Goal: Information Seeking & Learning: Learn about a topic

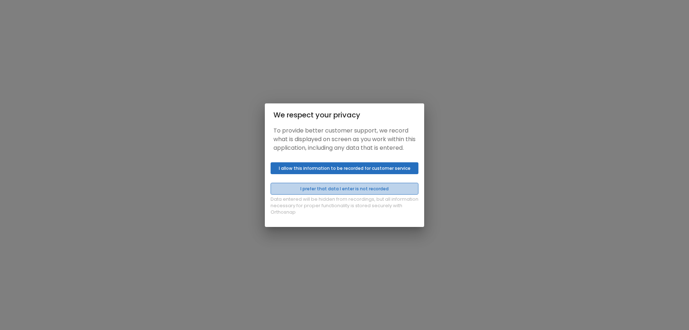
click at [369, 192] on button "I prefer that data I enter is not recorded" at bounding box center [345, 189] width 148 height 12
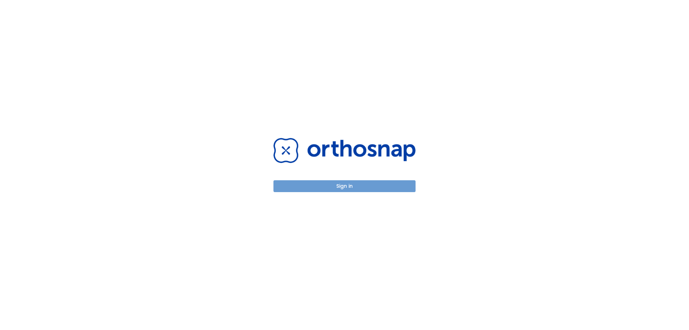
click at [379, 184] on button "Sign in" at bounding box center [344, 186] width 142 height 12
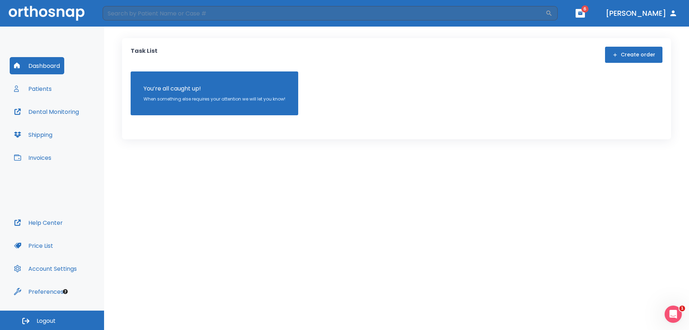
drag, startPoint x: 68, startPoint y: 87, endPoint x: 33, endPoint y: 83, distance: 35.0
click at [67, 87] on div "Dashboard Patients Dental Monitoring Shipping Invoices" at bounding box center [52, 135] width 85 height 157
click at [33, 83] on button "Patients" at bounding box center [33, 88] width 46 height 17
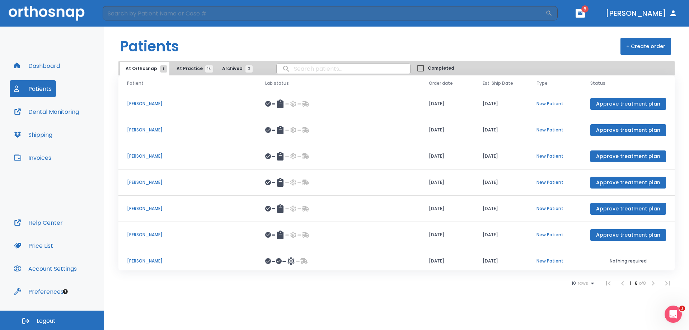
click at [191, 66] on button "At Practice 14" at bounding box center [193, 69] width 44 height 14
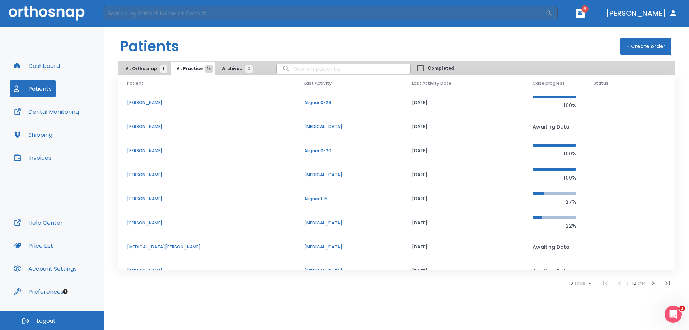
click at [145, 192] on td "[PERSON_NAME]" at bounding box center [206, 199] width 177 height 24
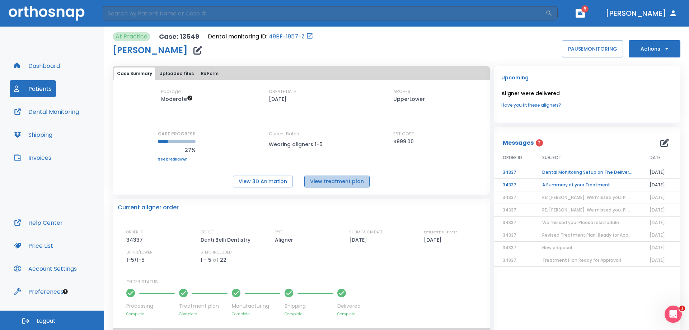
click at [352, 183] on button "View treatment plan" at bounding box center [336, 181] width 65 height 12
click at [272, 178] on button "View 3D Animation" at bounding box center [263, 181] width 60 height 12
